Goal: Task Accomplishment & Management: Complete application form

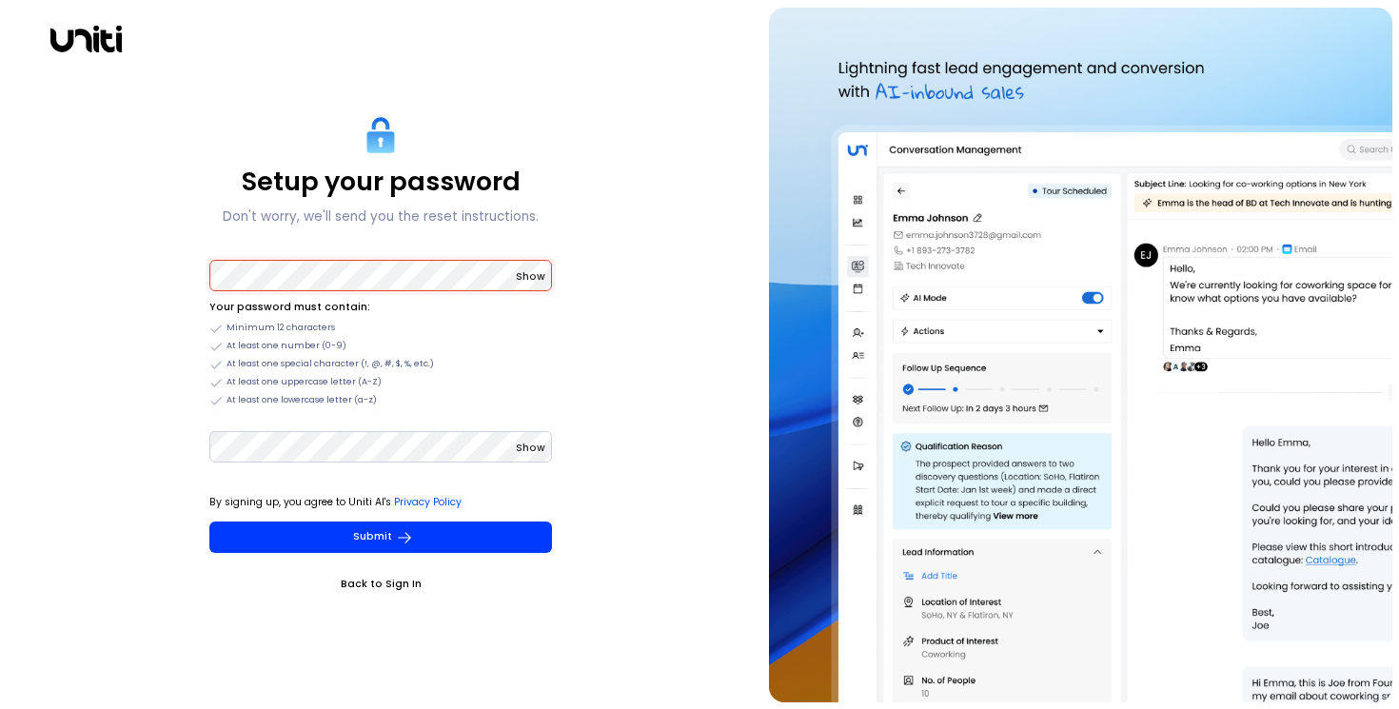
click at [213, 84] on div "Setup your password Don't worry, we'll send you the reset instructions. Show Yo…" at bounding box center [381, 355] width 747 height 695
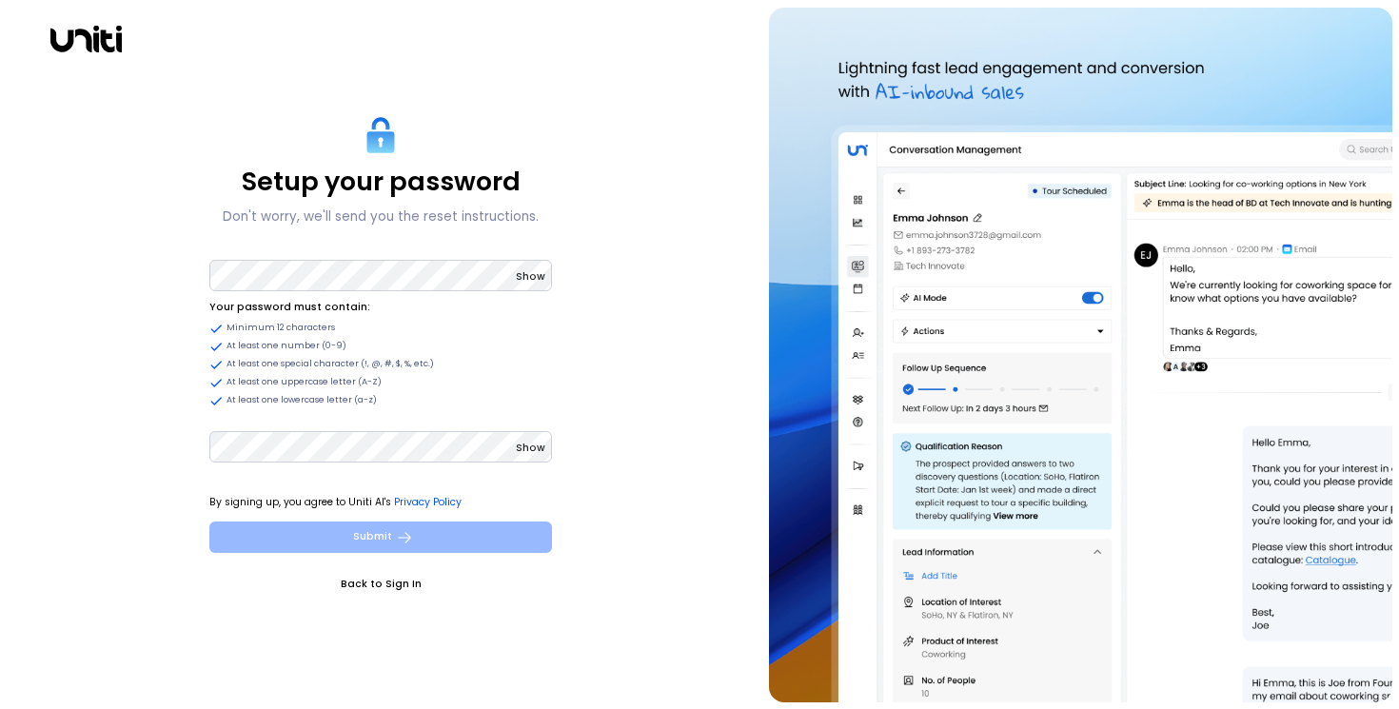
click at [313, 534] on button "Submit" at bounding box center [380, 537] width 343 height 31
click at [338, 540] on button "Submit" at bounding box center [380, 537] width 343 height 31
click at [331, 538] on button "Submit" at bounding box center [380, 537] width 343 height 31
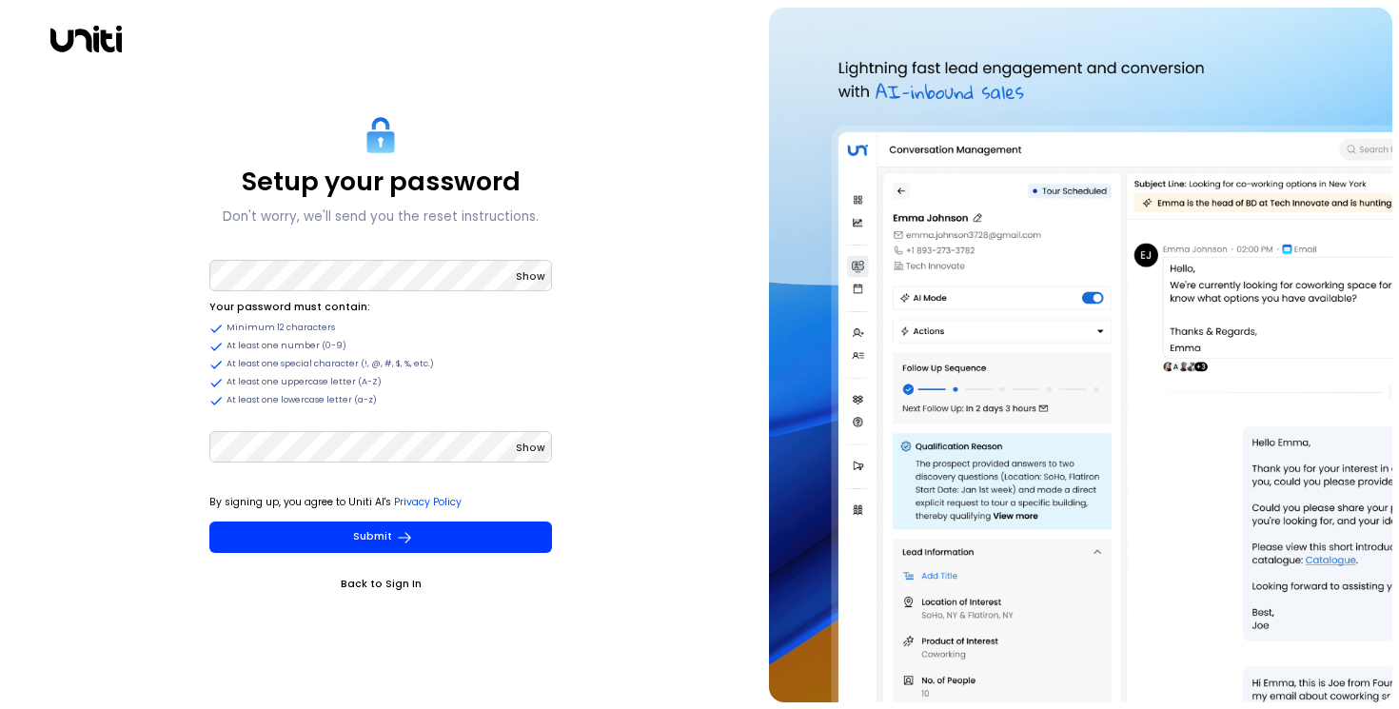
click at [529, 445] on span "Show" at bounding box center [531, 448] width 30 height 14
click at [533, 277] on span "Show" at bounding box center [531, 276] width 30 height 14
click at [140, 433] on div "Setup your password Don't worry, we'll send you the reset instructions. Hide Yo…" at bounding box center [381, 355] width 747 height 695
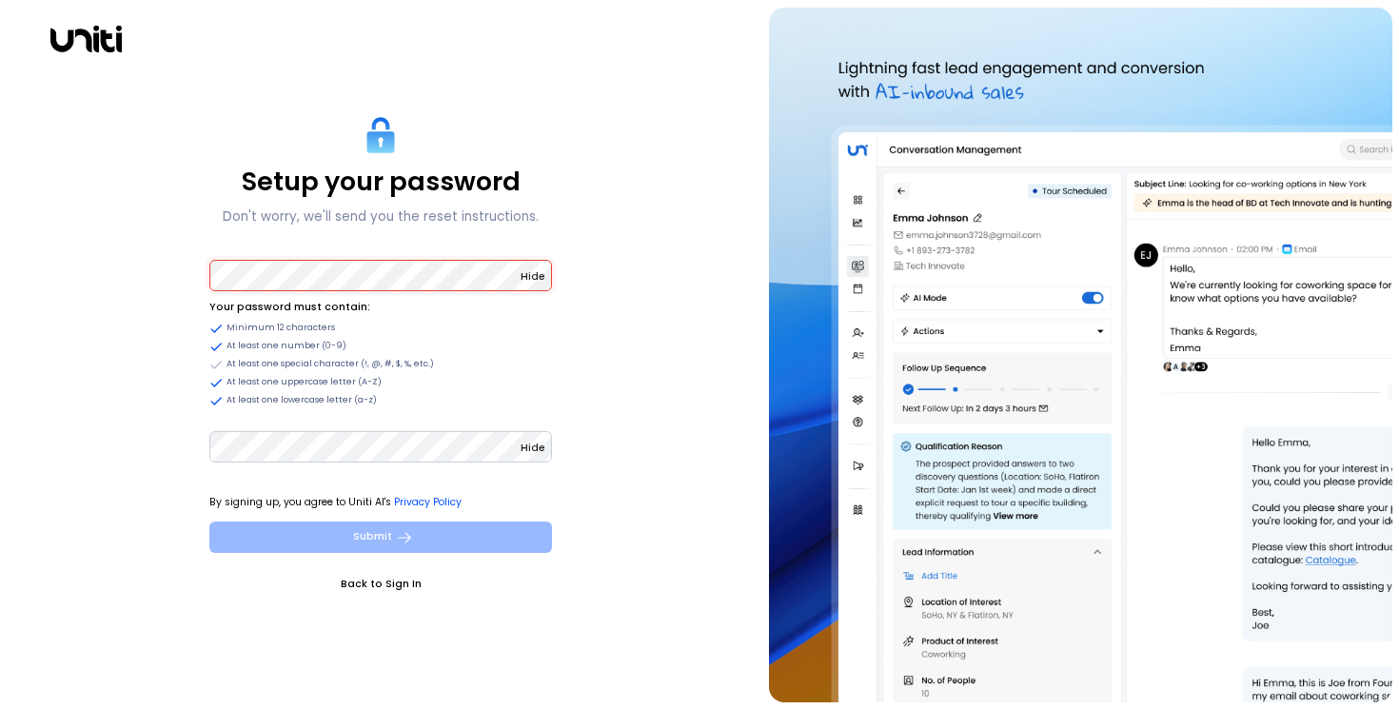
click at [252, 530] on button "Submit" at bounding box center [380, 537] width 343 height 31
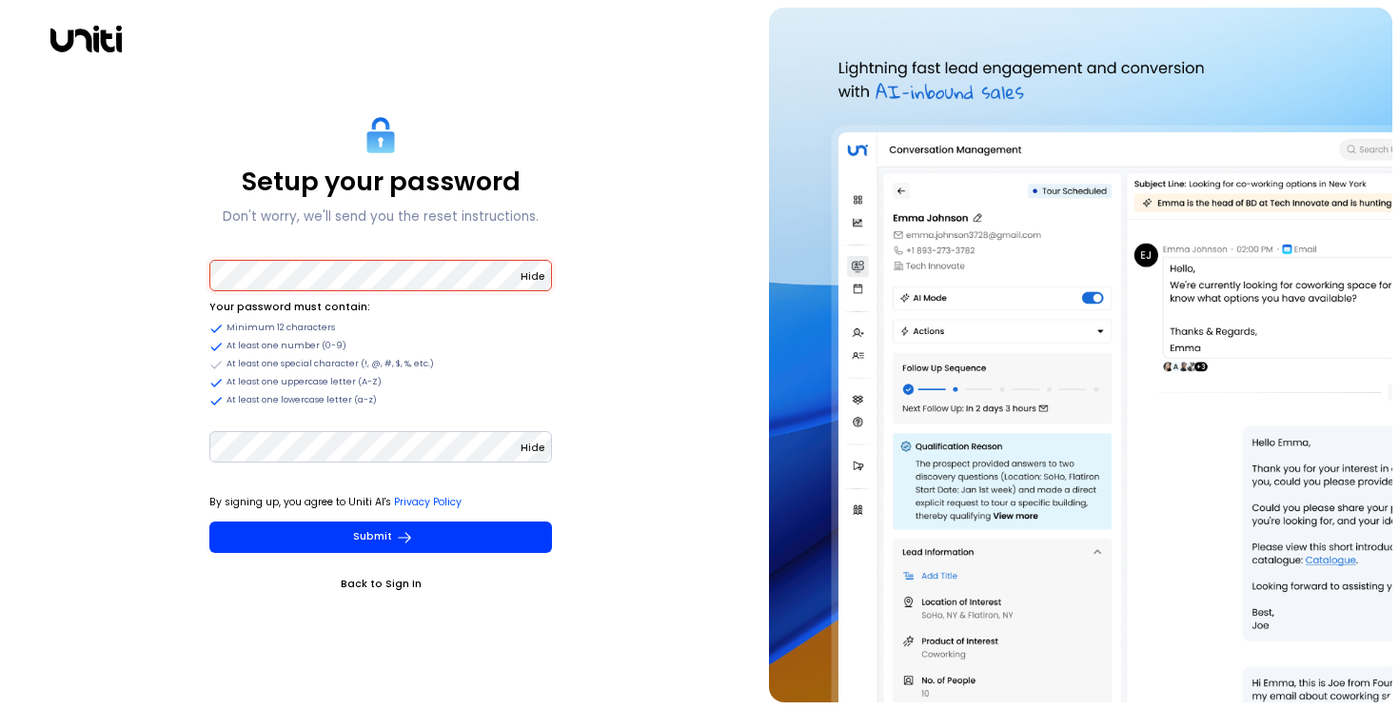
click at [529, 378] on li "At least one uppercase letter (A-Z)" at bounding box center [380, 382] width 343 height 14
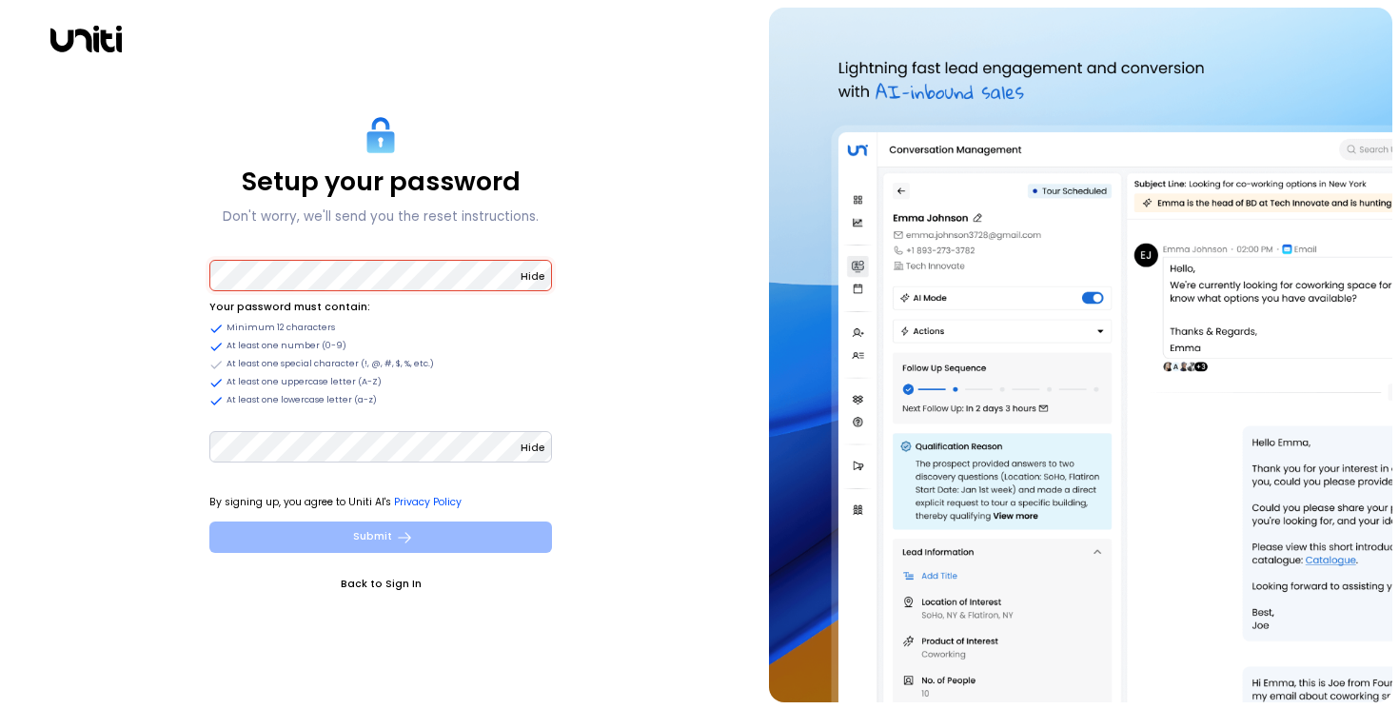
click at [367, 528] on button "Submit" at bounding box center [380, 537] width 343 height 31
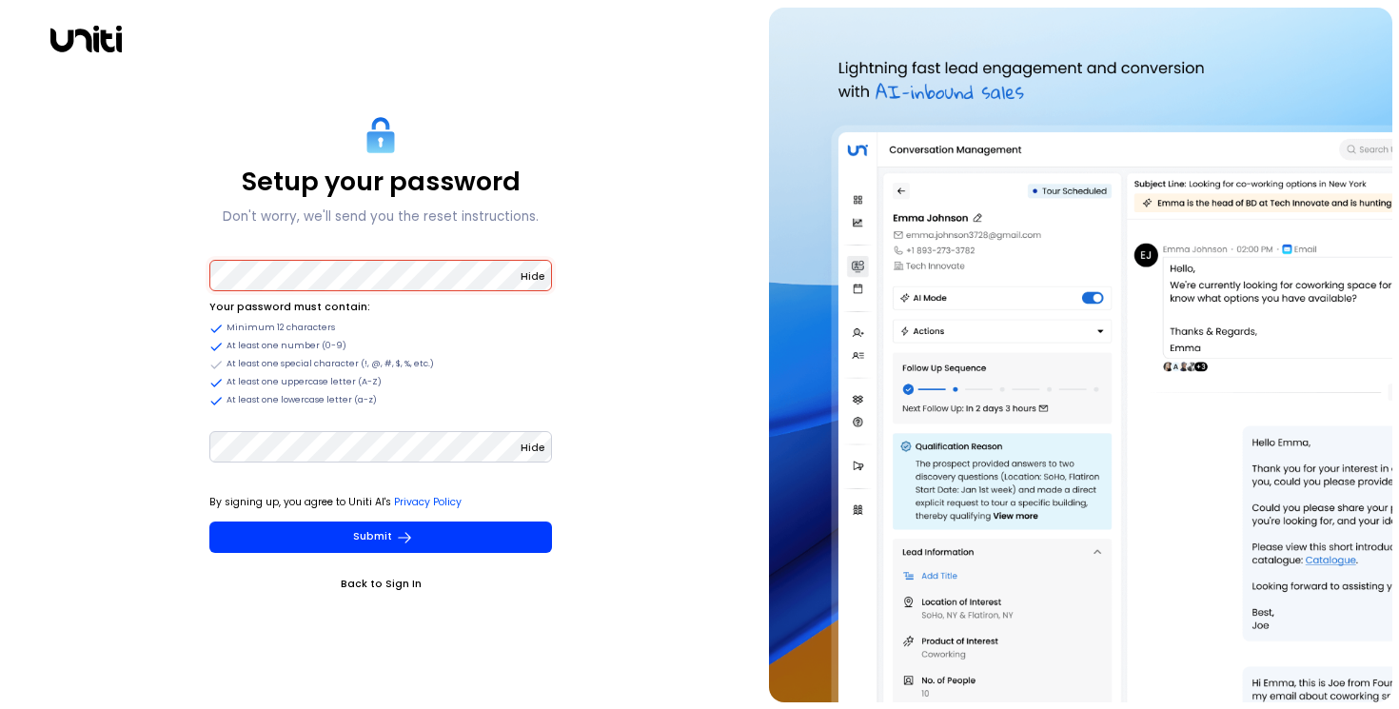
click at [303, 292] on div "Hide Your password must contain: Minimum 12 characters At least one number (0-9…" at bounding box center [380, 332] width 343 height 150
click at [159, 251] on div "Setup your password Don't worry, we'll send you the reset instructions. Hide Yo…" at bounding box center [381, 355] width 747 height 695
click at [130, 341] on div "Setup your password Don't worry, we'll send you the reset instructions. Hide Yo…" at bounding box center [381, 355] width 747 height 695
click at [100, 422] on div "Setup your password Don't worry, we'll send you the reset instructions. Hide Yo…" at bounding box center [381, 355] width 747 height 695
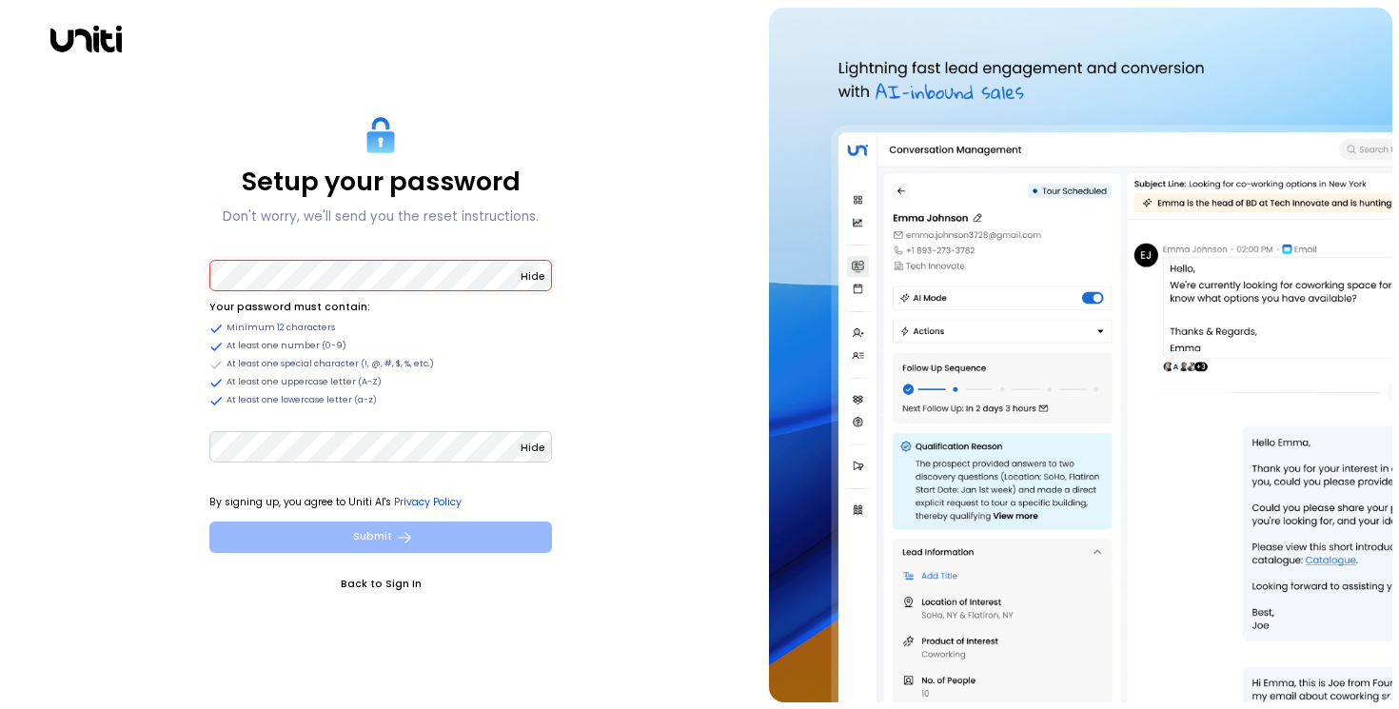
click at [368, 538] on button "Submit" at bounding box center [380, 537] width 343 height 31
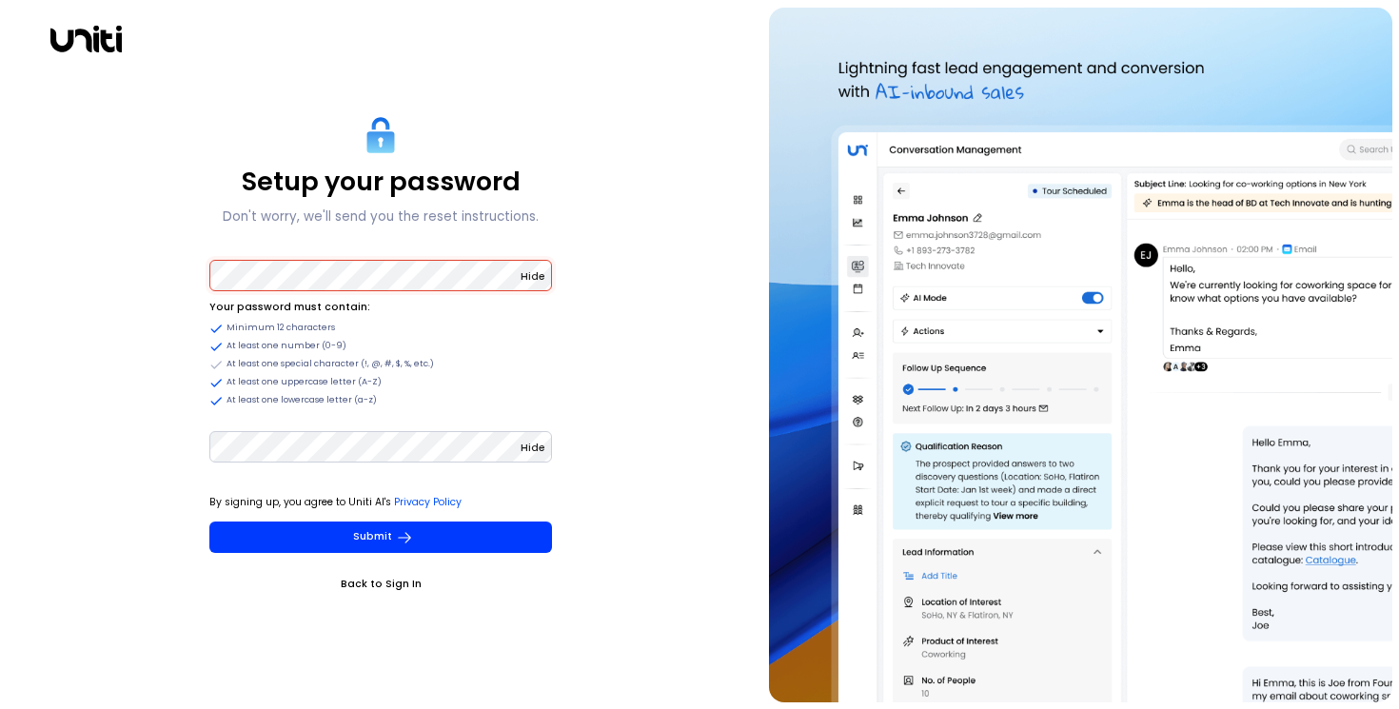
click at [526, 277] on span "Hide" at bounding box center [533, 276] width 25 height 14
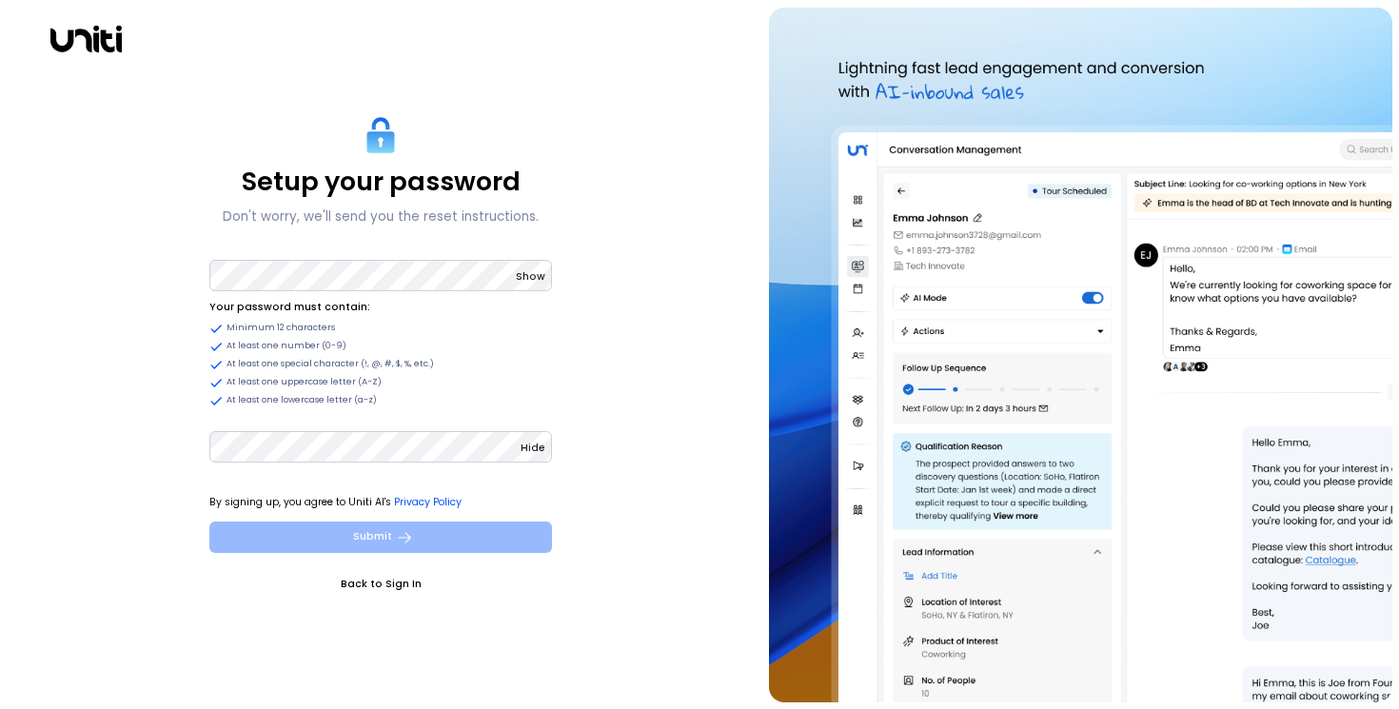
click at [417, 532] on button "Submit" at bounding box center [380, 537] width 343 height 31
